Goal: Task Accomplishment & Management: Use online tool/utility

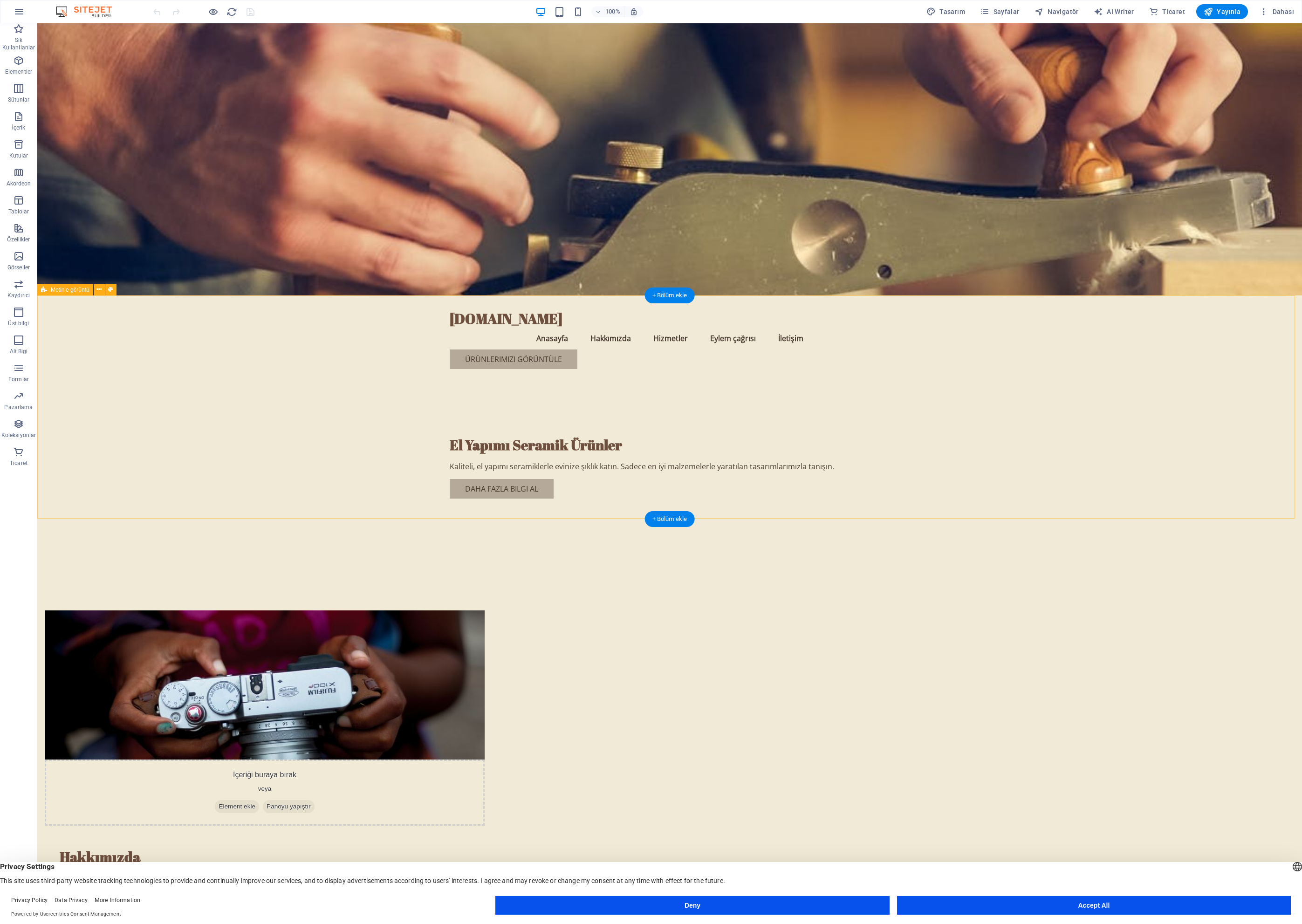
click at [485, 610] on figure at bounding box center [264, 685] width 440 height 149
drag, startPoint x: 571, startPoint y: 444, endPoint x: 533, endPoint y: 433, distance: 39.6
click at [485, 610] on figure at bounding box center [264, 685] width 440 height 149
click at [259, 800] on span "Element ekle" at bounding box center [237, 806] width 45 height 13
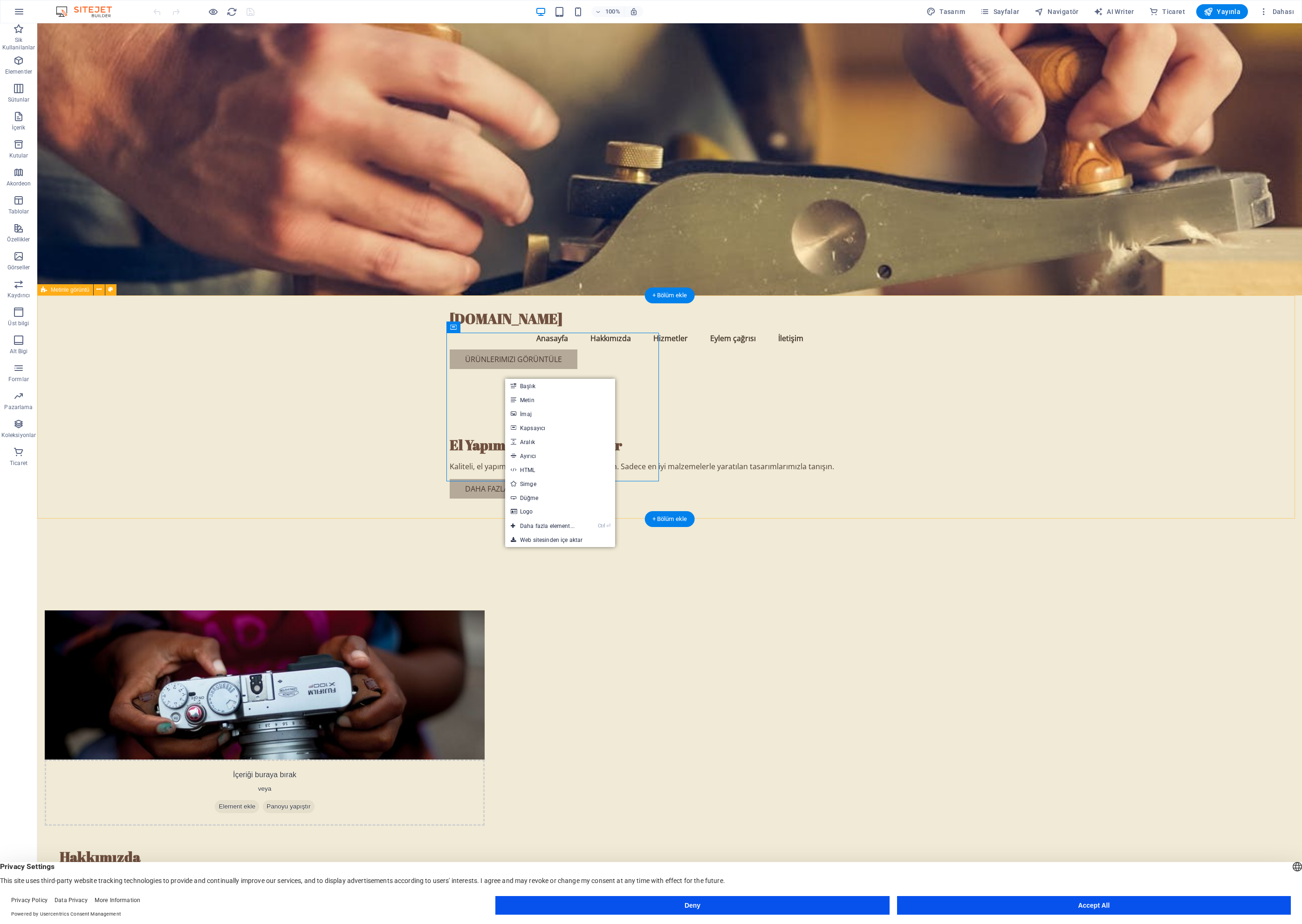
click at [383, 573] on div "İçeriği buraya bırak veya Element ekle Panoyu yapıştır Hakkımızda Thegara olara…" at bounding box center [670, 779] width 1265 height 413
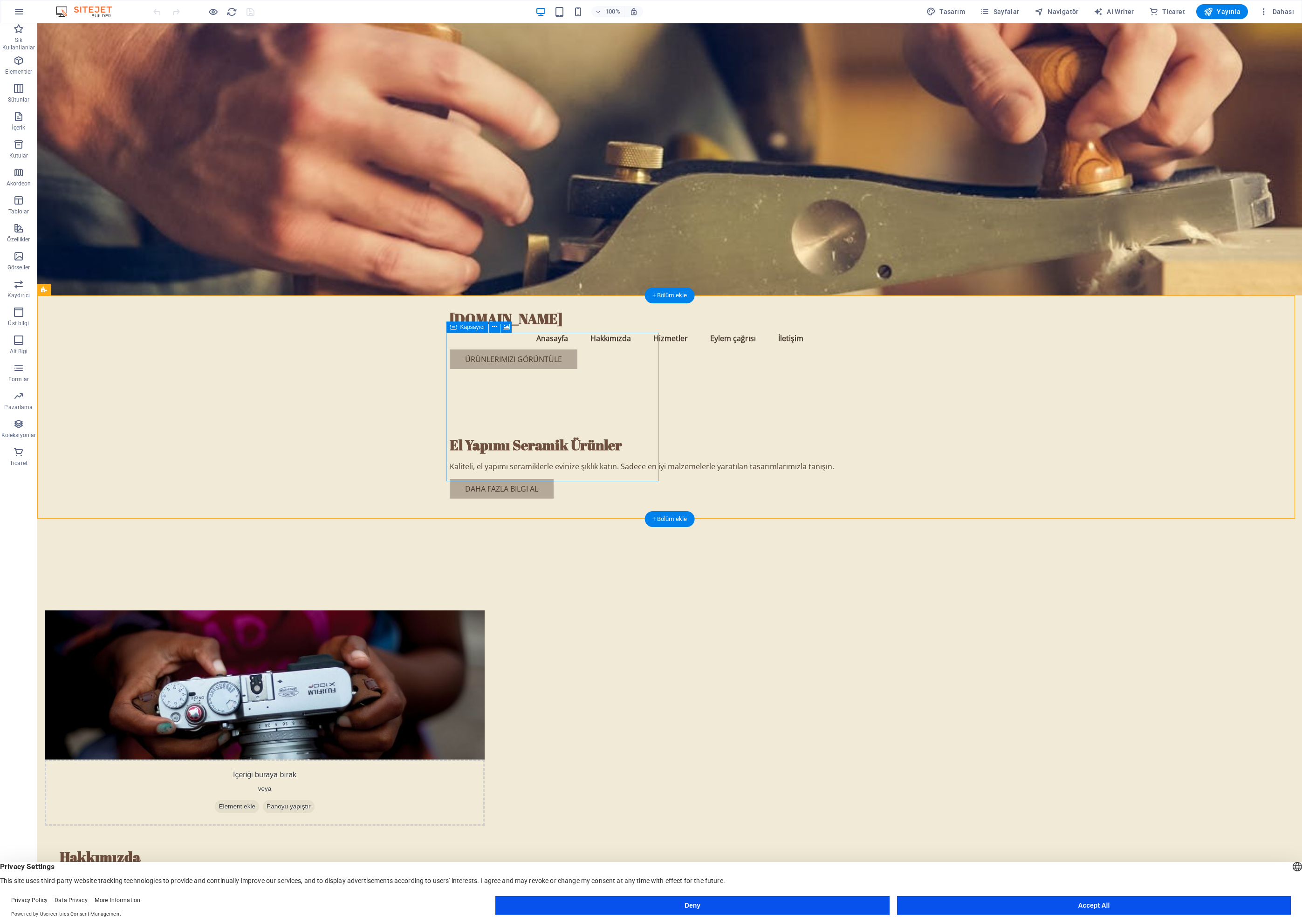
click at [485, 759] on div "İçeriği buraya bırak veya Element ekle Panoyu yapıştır" at bounding box center [264, 792] width 440 height 66
click at [485, 610] on figure at bounding box center [264, 685] width 440 height 149
click at [667, 573] on div "İçeriği buraya bırak veya Element ekle Panoyu yapıştır Hakkımızda Thegara olara…" at bounding box center [670, 779] width 1265 height 413
click at [485, 610] on figure at bounding box center [264, 685] width 440 height 149
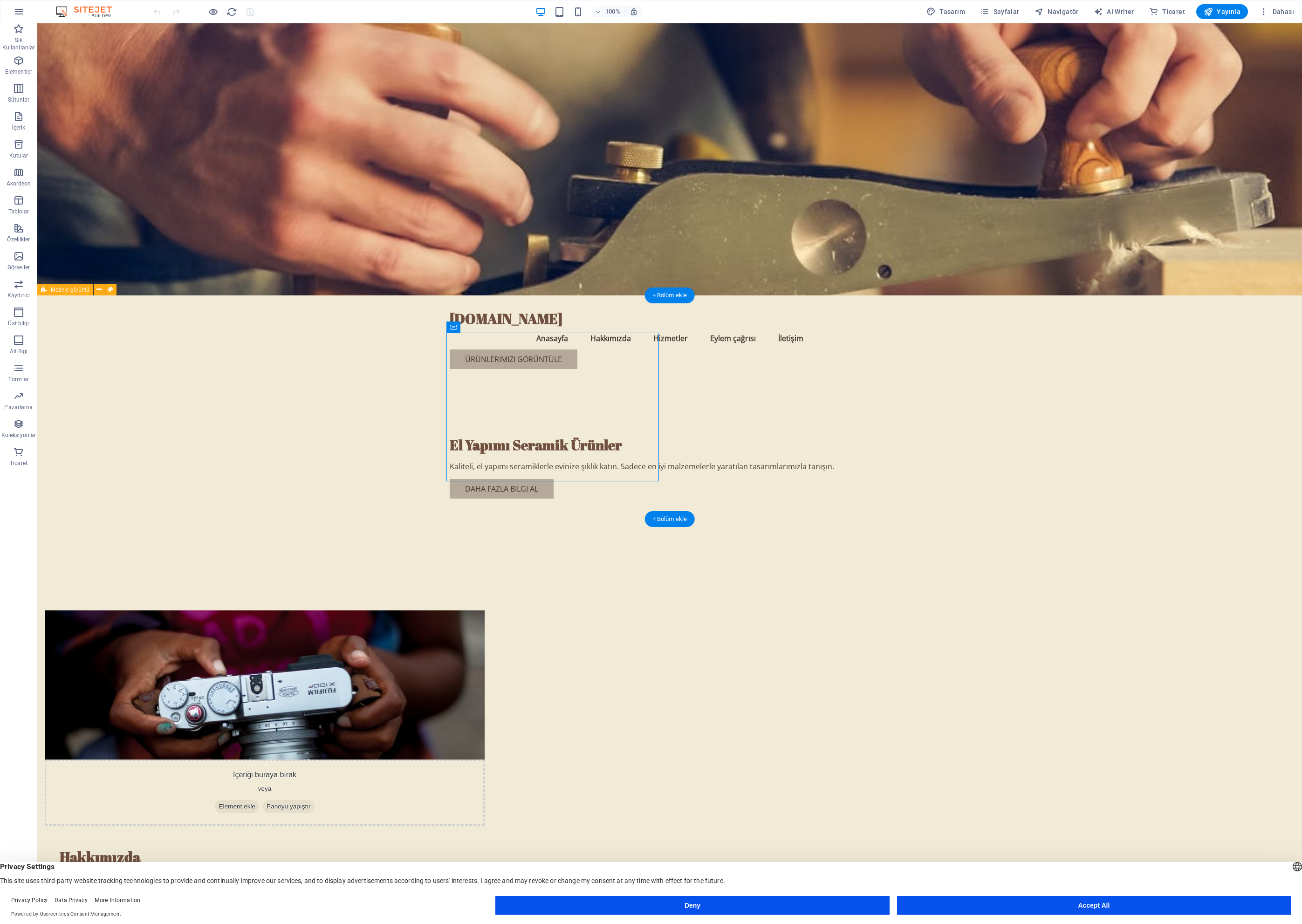
click at [485, 610] on figure at bounding box center [264, 685] width 440 height 149
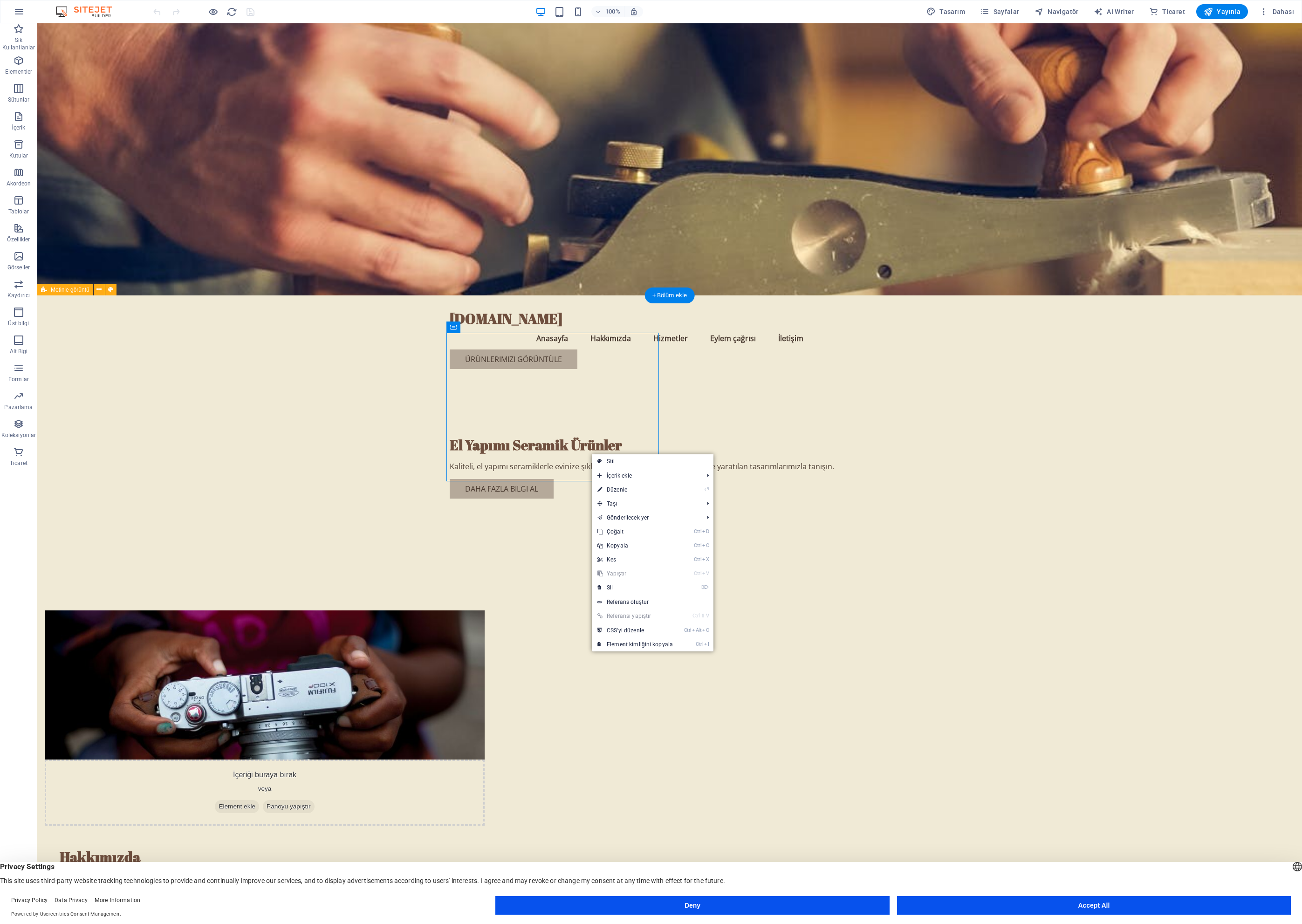
click at [485, 610] on figure at bounding box center [264, 685] width 440 height 149
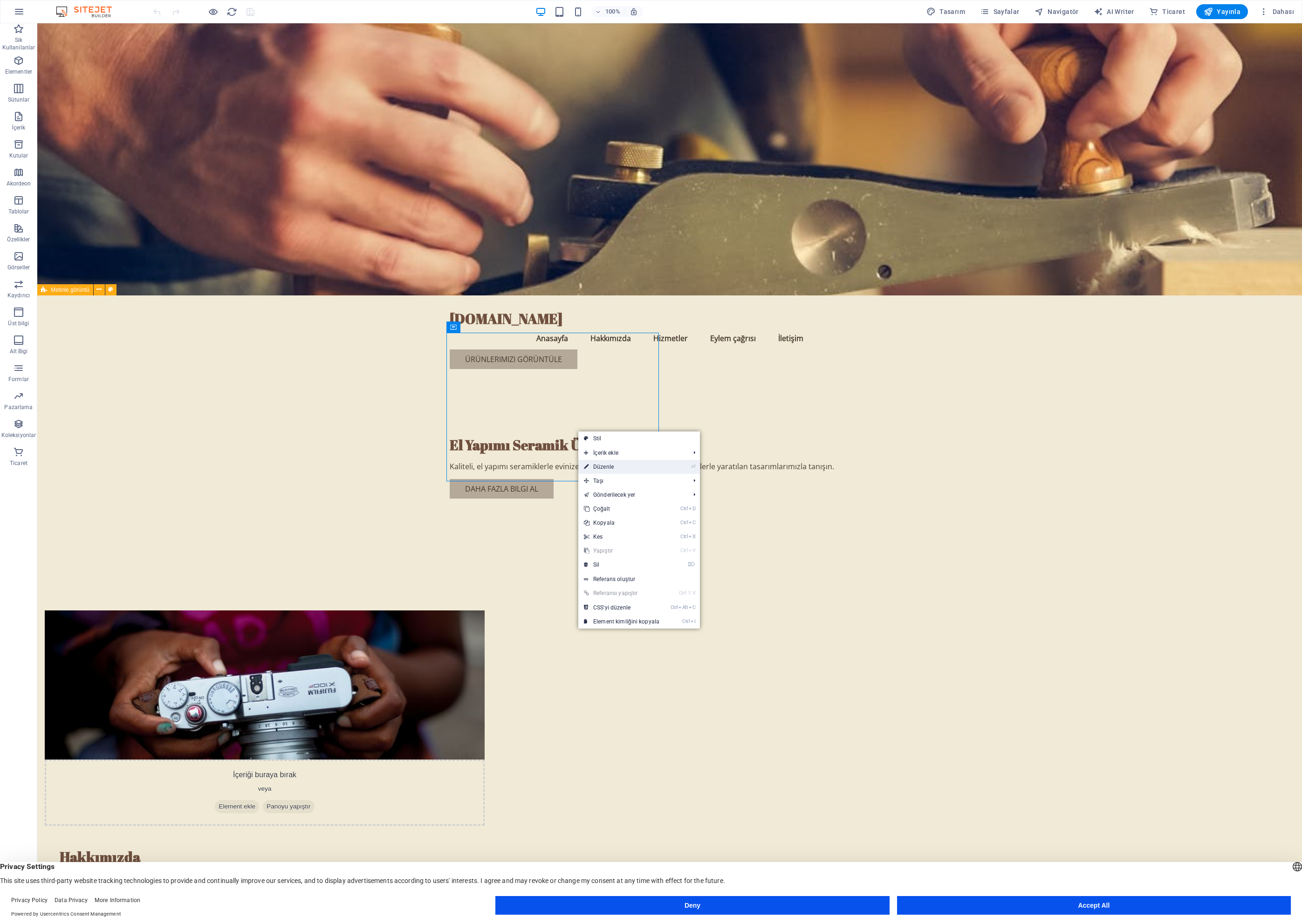
click at [619, 463] on link "⏎ Düzenle" at bounding box center [621, 466] width 87 height 14
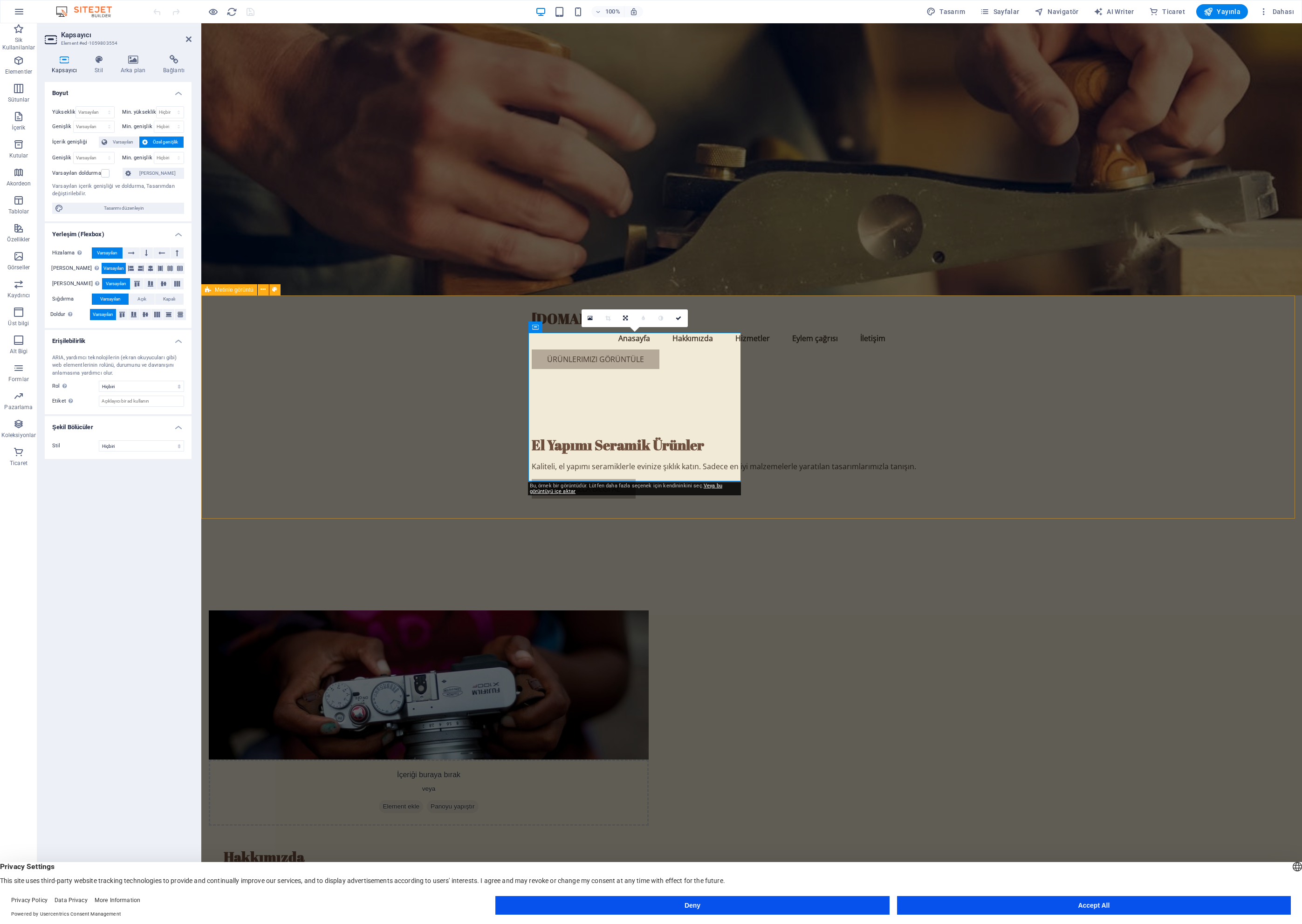
click at [639, 610] on figure at bounding box center [429, 685] width 440 height 149
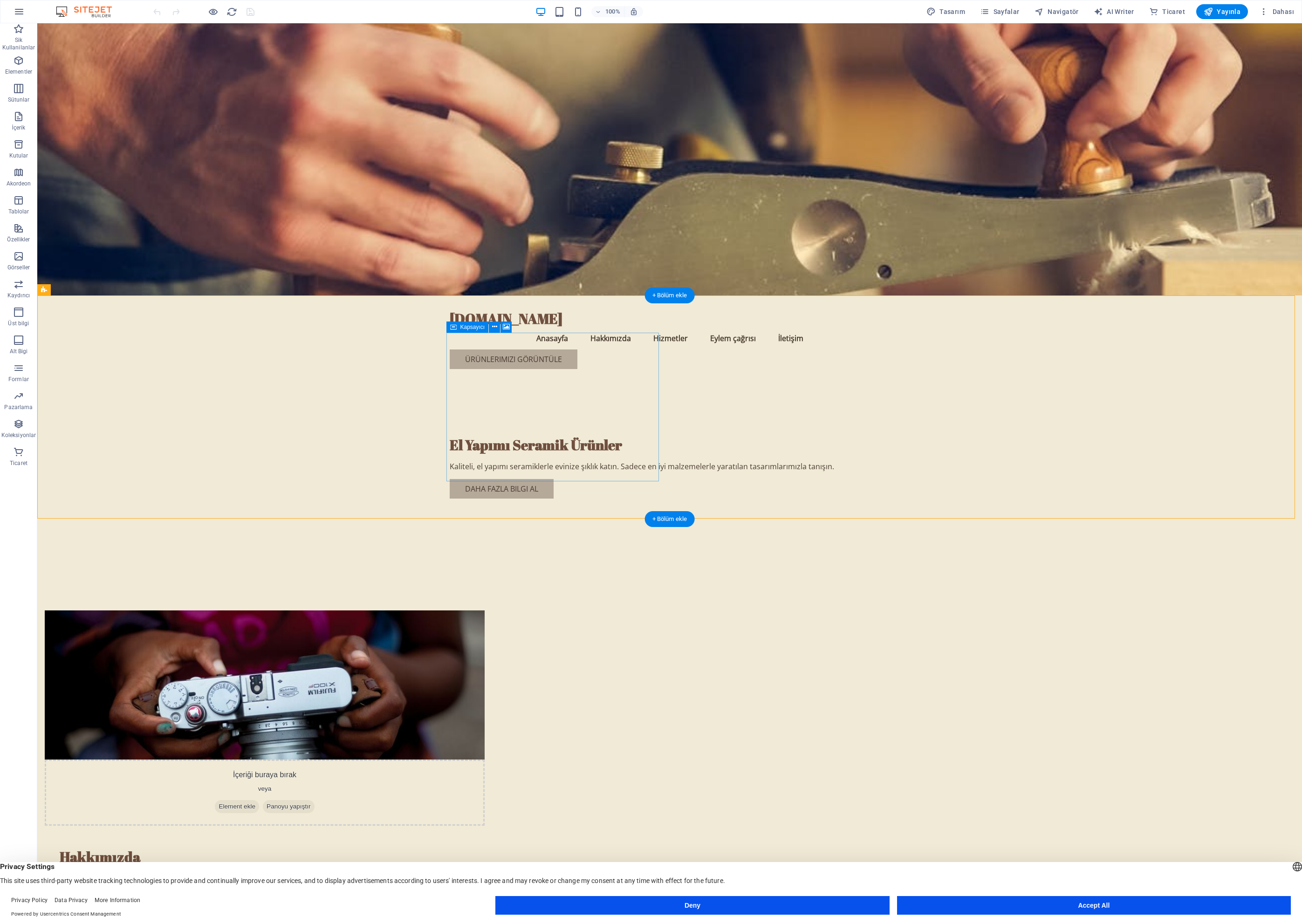
click at [485, 759] on div "İçeriği buraya bırak veya Element ekle Panoyu yapıştır" at bounding box center [264, 792] width 440 height 66
click at [453, 327] on icon at bounding box center [453, 326] width 7 height 11
click at [23, 91] on icon "button" at bounding box center [18, 88] width 11 height 11
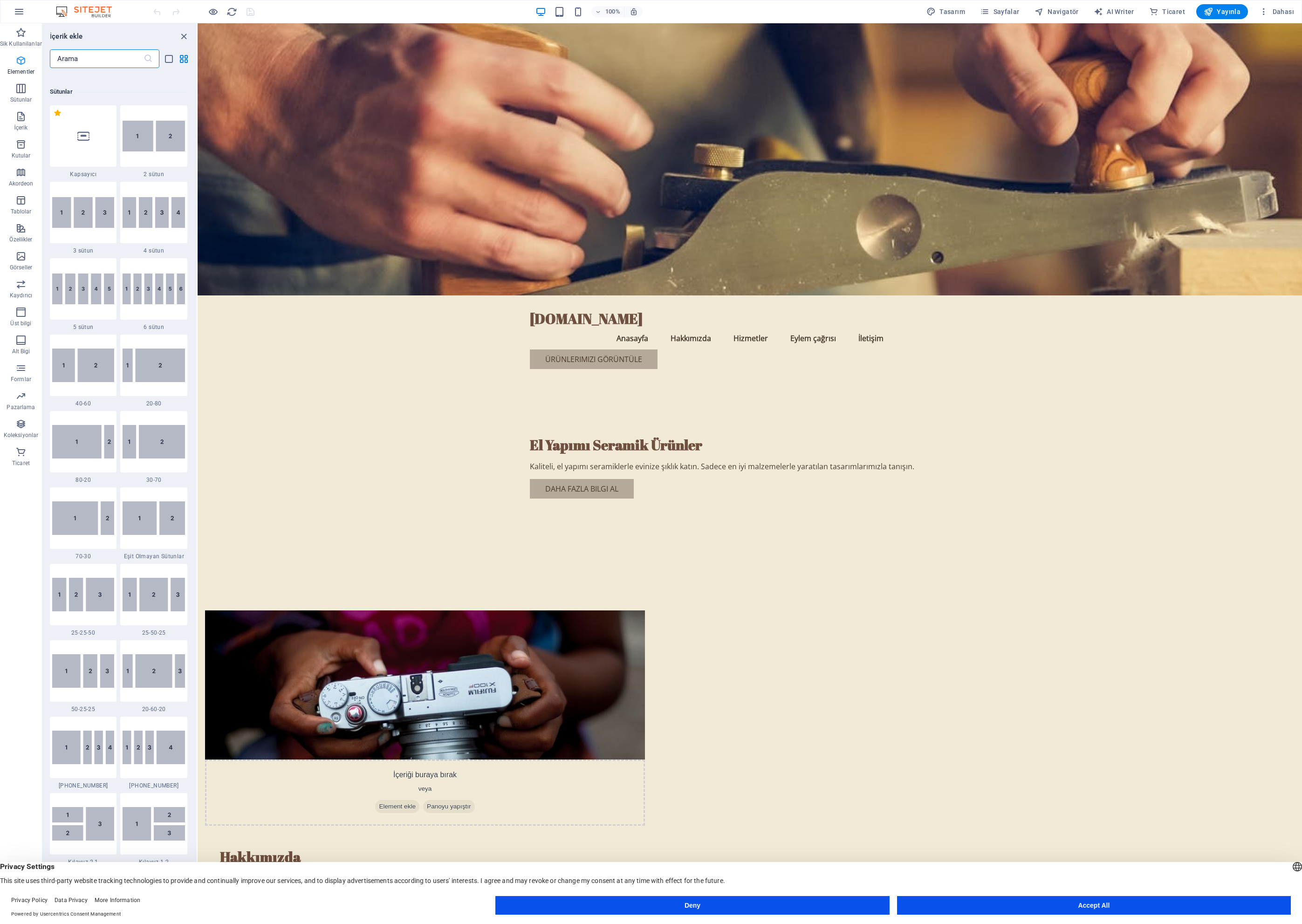
scroll to position [461, 0]
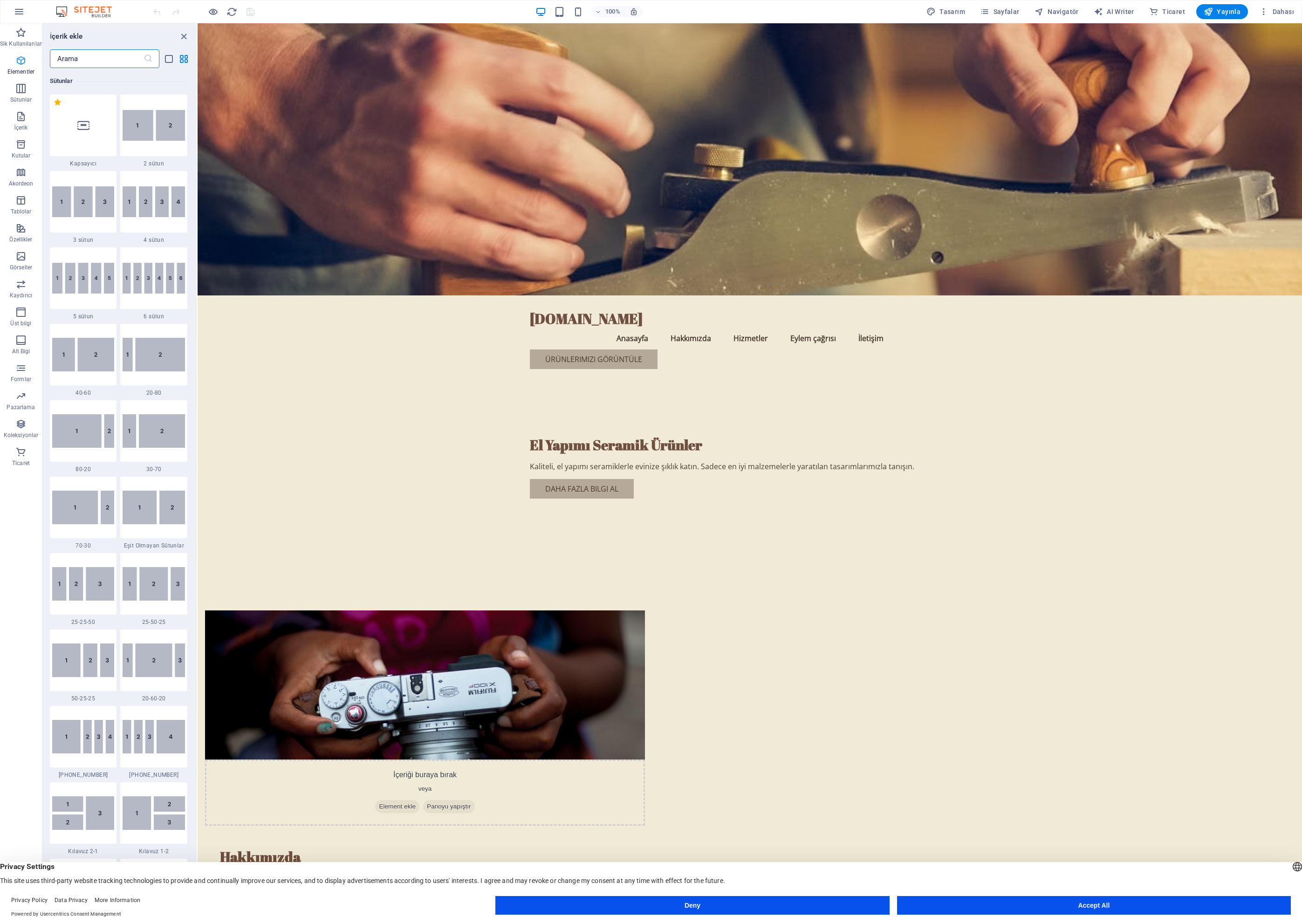
click at [16, 63] on icon "button" at bounding box center [20, 60] width 11 height 11
click at [999, 13] on span "Sayfalar" at bounding box center [1000, 12] width 39 height 9
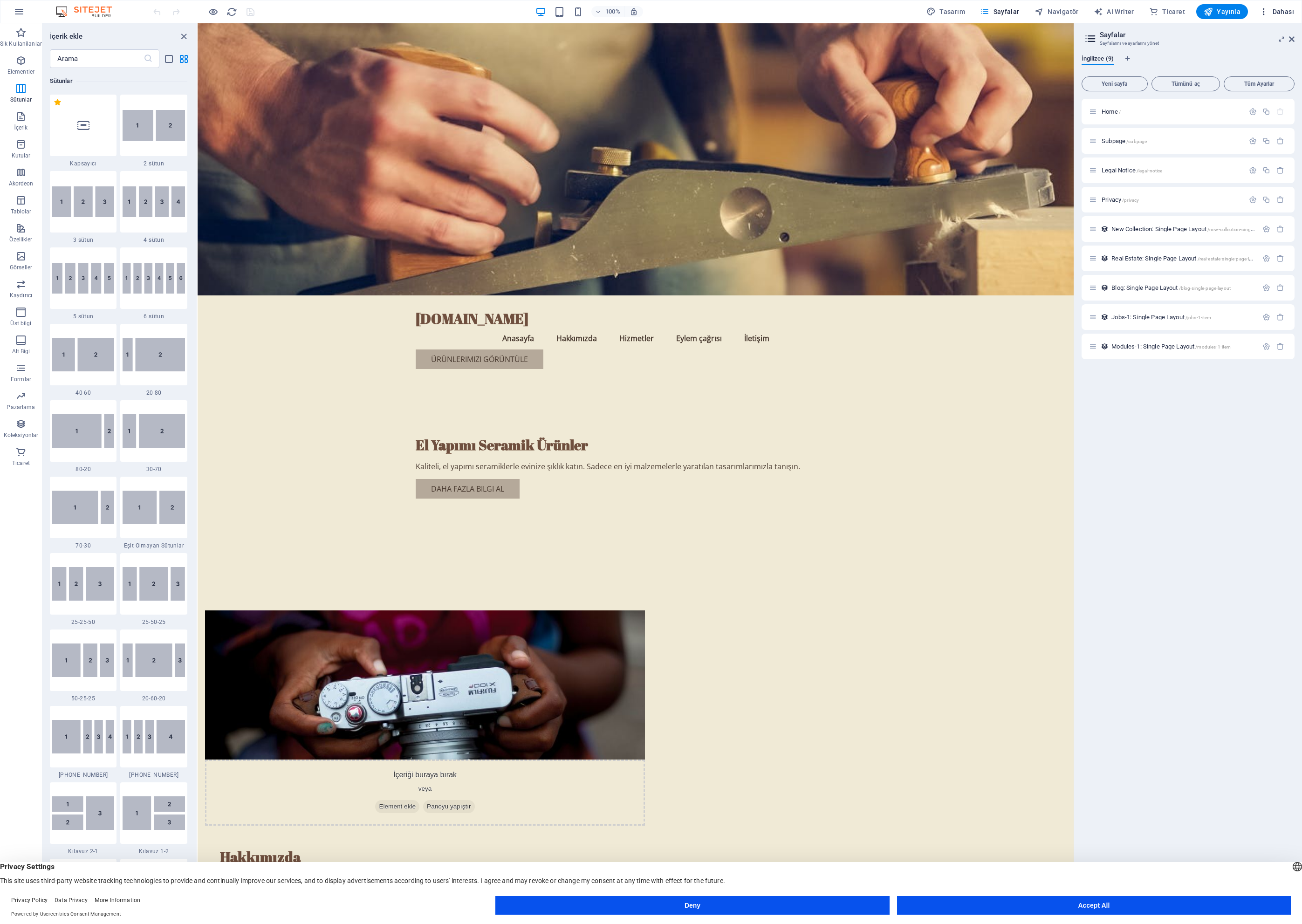
click at [1264, 14] on icon "button" at bounding box center [1264, 12] width 9 height 9
